Goal: Transaction & Acquisition: Purchase product/service

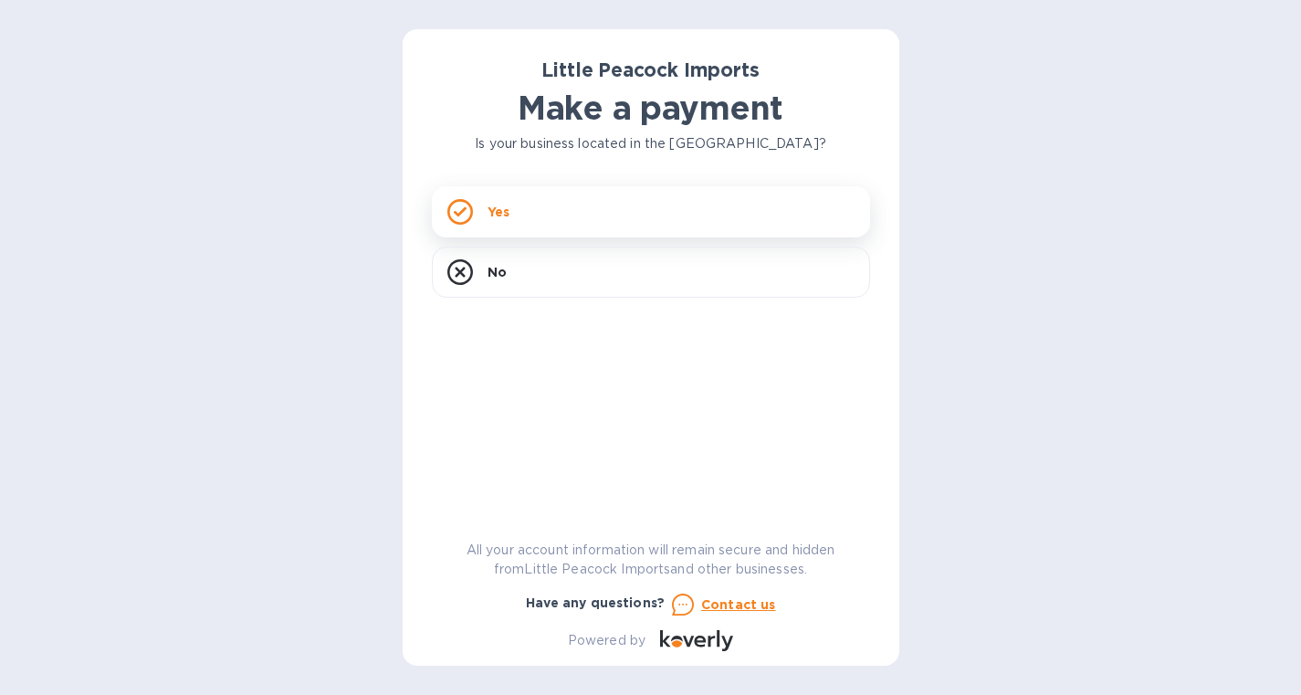
click at [580, 206] on div "Yes" at bounding box center [651, 211] width 438 height 51
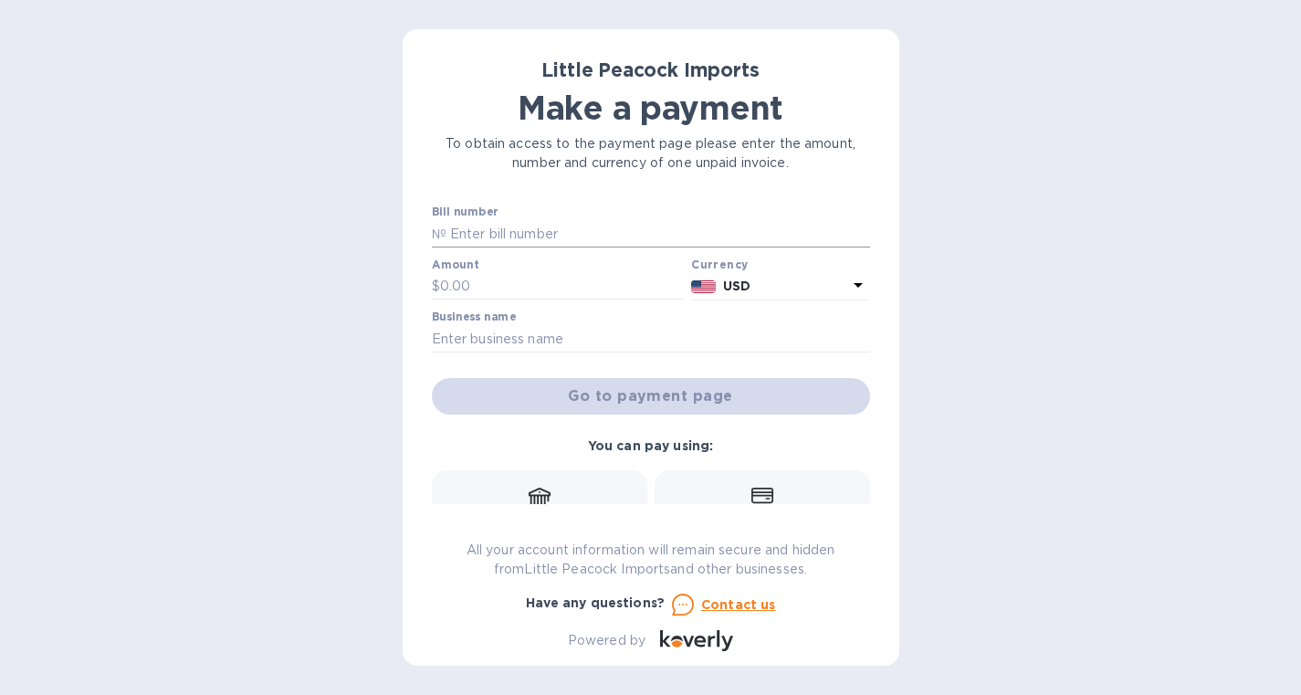
click at [535, 229] on input "text" at bounding box center [657, 233] width 423 height 27
click at [500, 291] on input "text" at bounding box center [562, 286] width 245 height 27
type input "1,172"
click at [509, 238] on input "text" at bounding box center [657, 233] width 423 height 27
paste input "LP2507162"
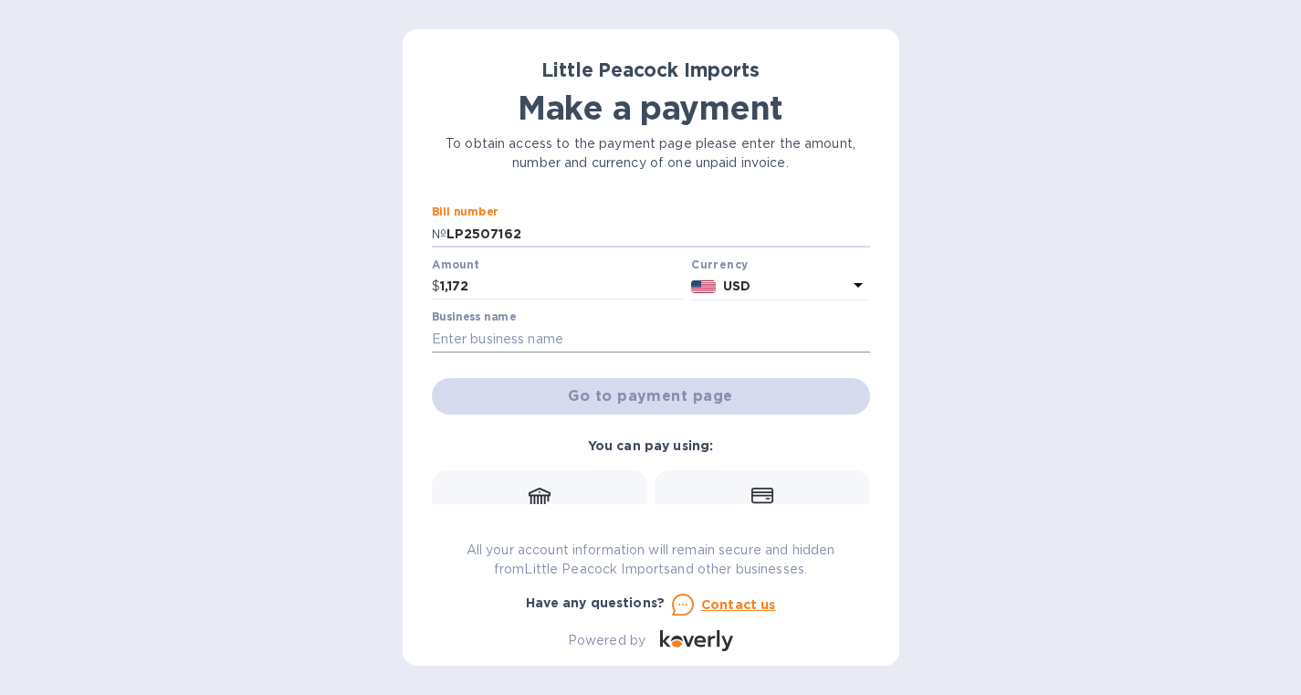
type input "LP2507162"
click at [527, 340] on input "text" at bounding box center [651, 338] width 438 height 27
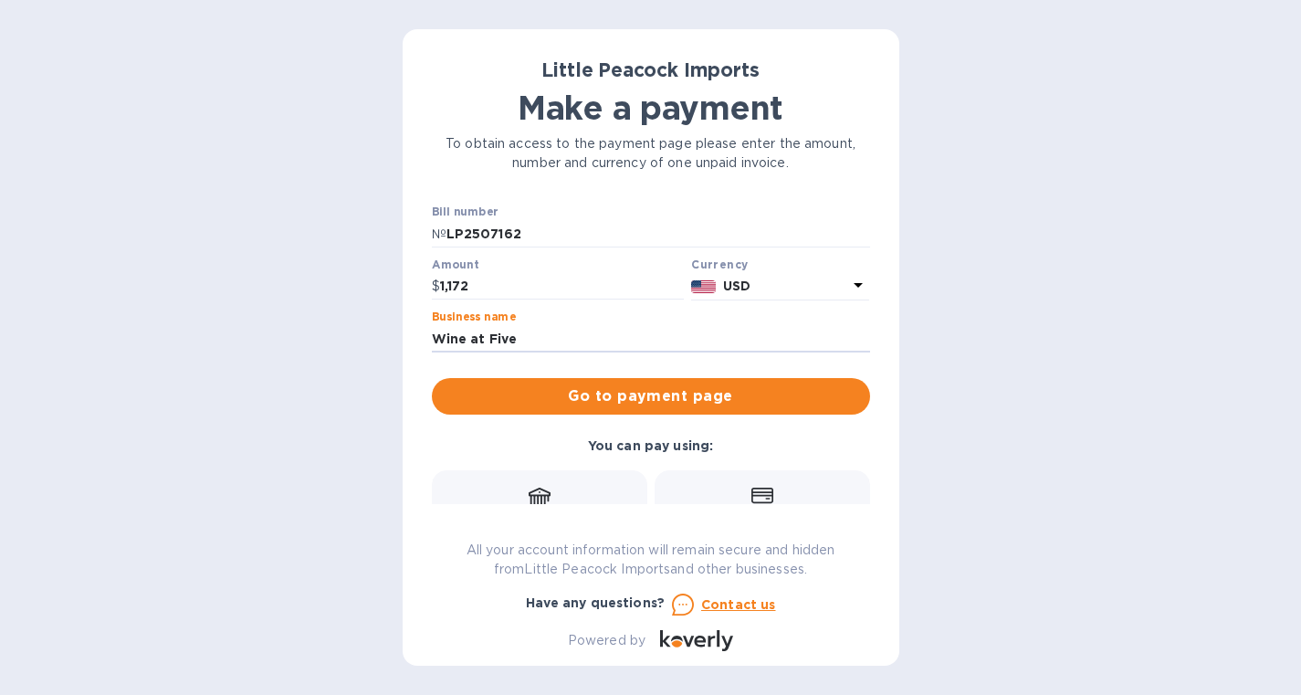
type input "Wine at Five"
click at [284, 433] on div "Little Peacock Imports Make a payment To obtain access to the payment page plea…" at bounding box center [650, 347] width 1301 height 695
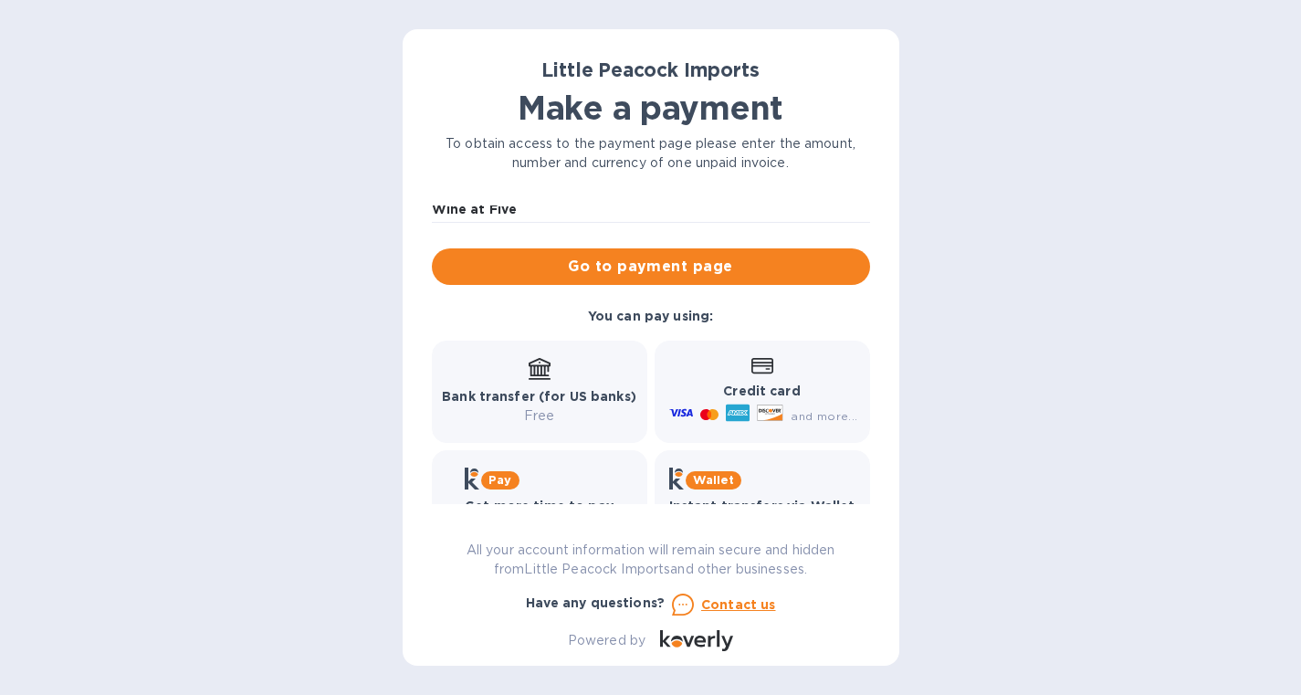
scroll to position [189, 0]
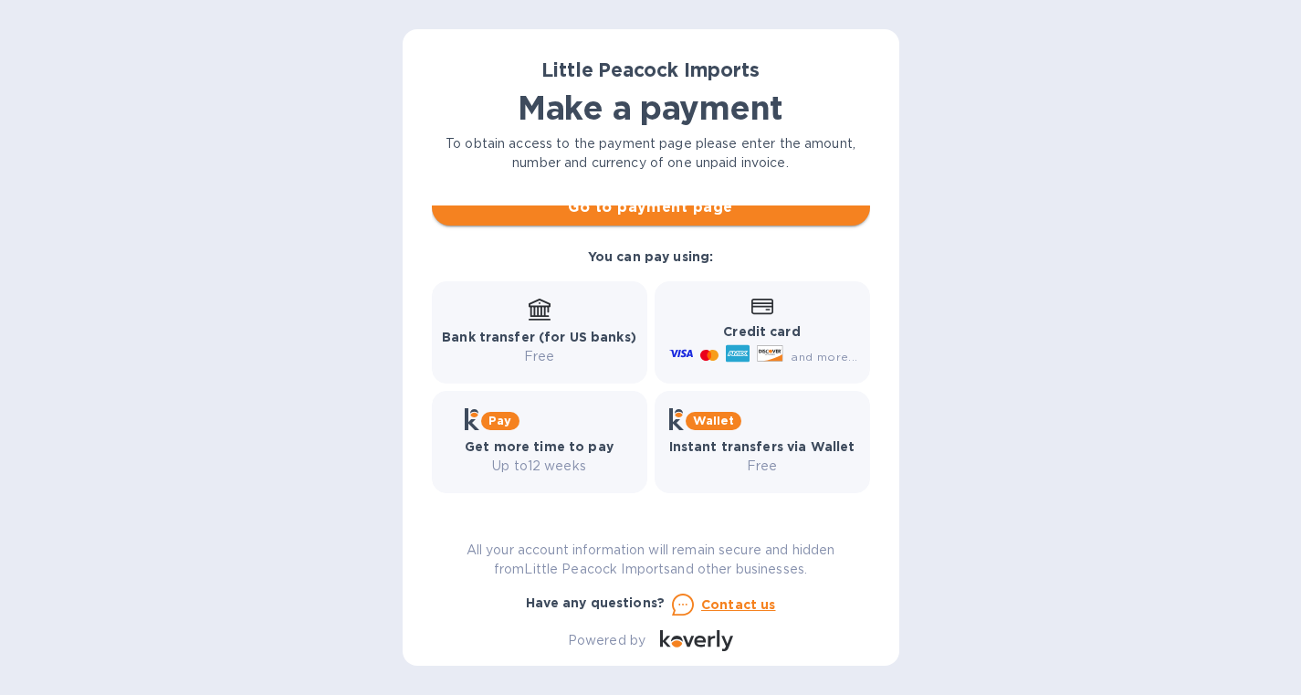
click at [688, 218] on button "Go to payment page" at bounding box center [651, 207] width 438 height 37
